Goal: Information Seeking & Learning: Check status

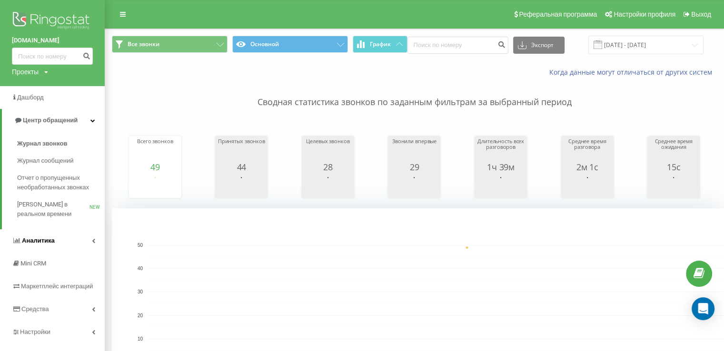
click at [57, 245] on link "Аналитика" at bounding box center [52, 241] width 105 height 23
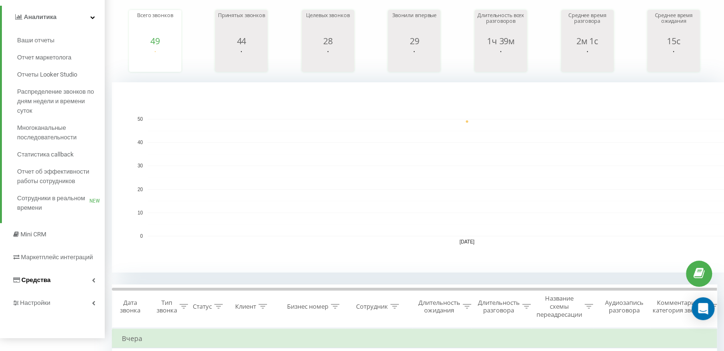
scroll to position [143, 0]
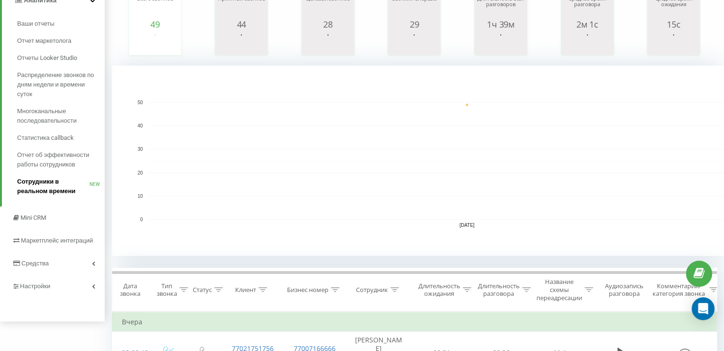
click at [56, 189] on span "Сотрудники в реальном времени" at bounding box center [53, 186] width 72 height 19
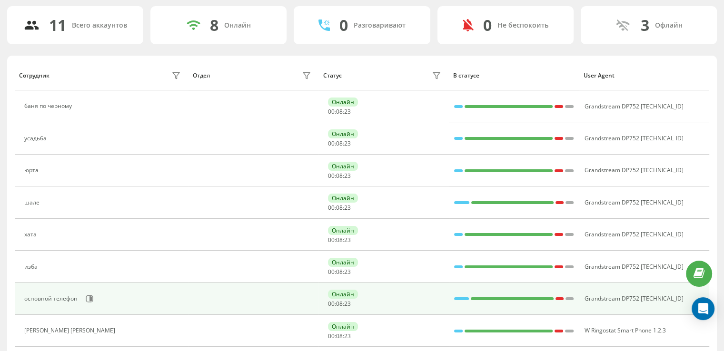
scroll to position [143, 0]
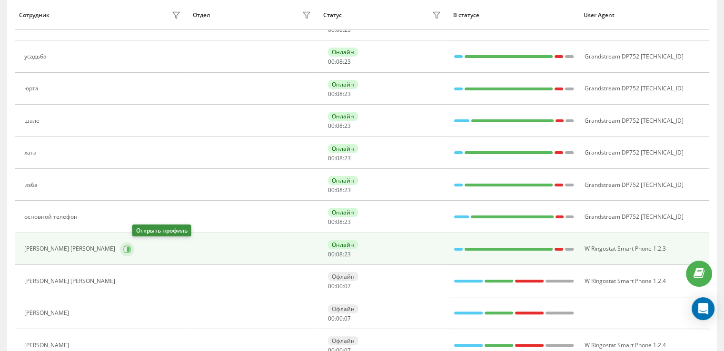
click at [130, 247] on icon at bounding box center [128, 249] width 2 height 5
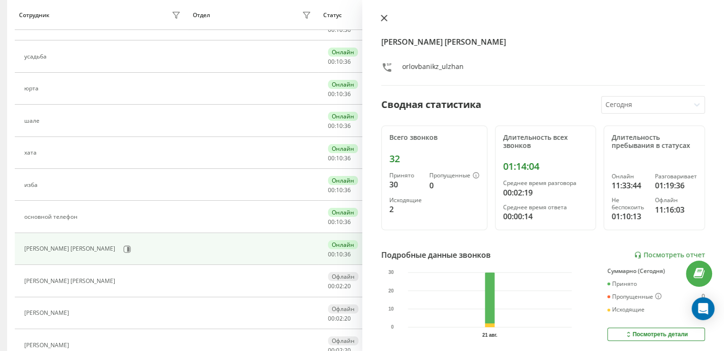
click at [379, 15] on button at bounding box center [384, 18] width 12 height 9
